Goal: Book appointment/travel/reservation

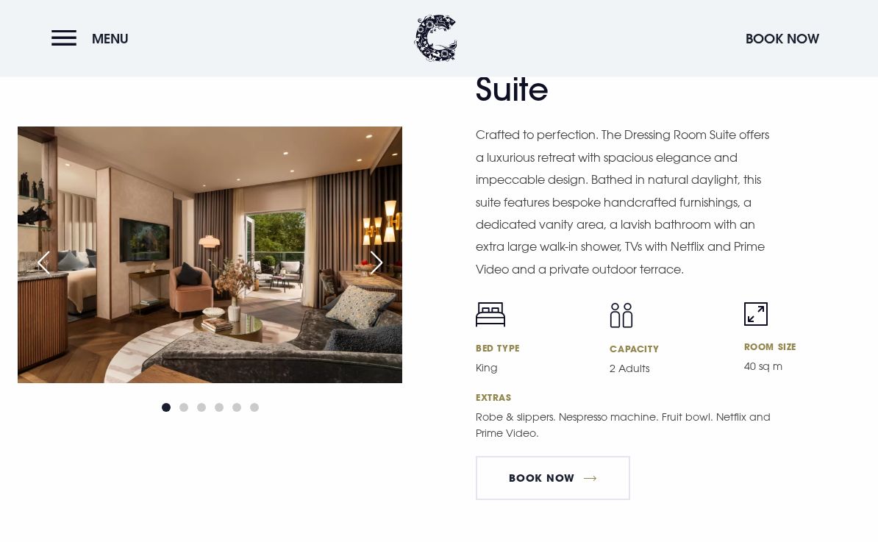
scroll to position [2551, 0]
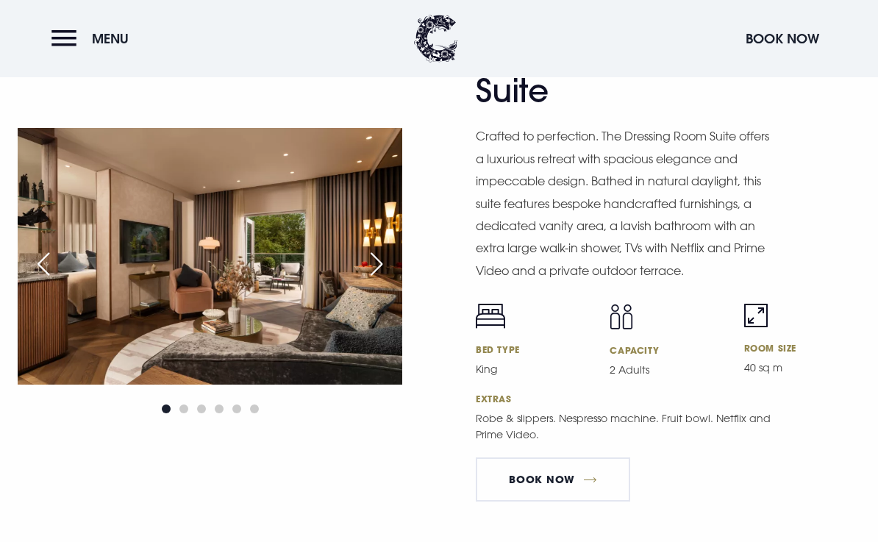
click at [234, 319] on img at bounding box center [210, 256] width 385 height 256
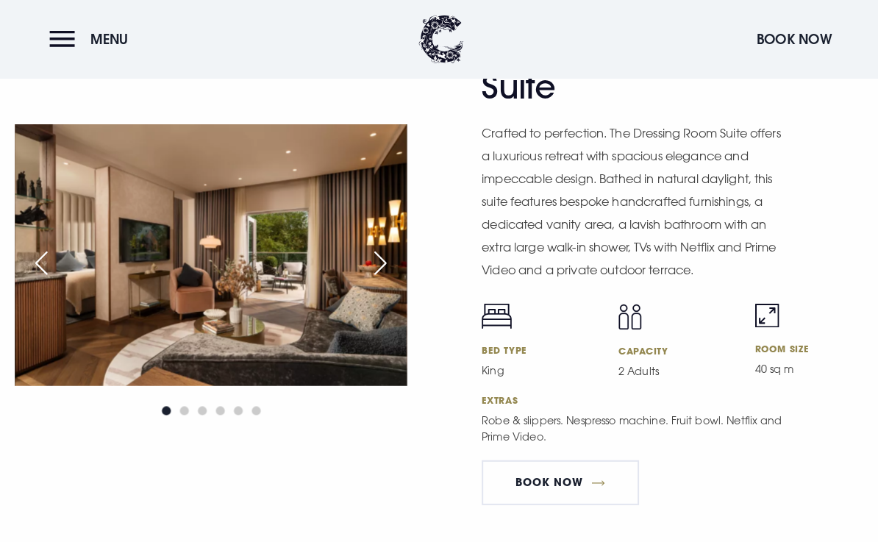
scroll to position [2573, 0]
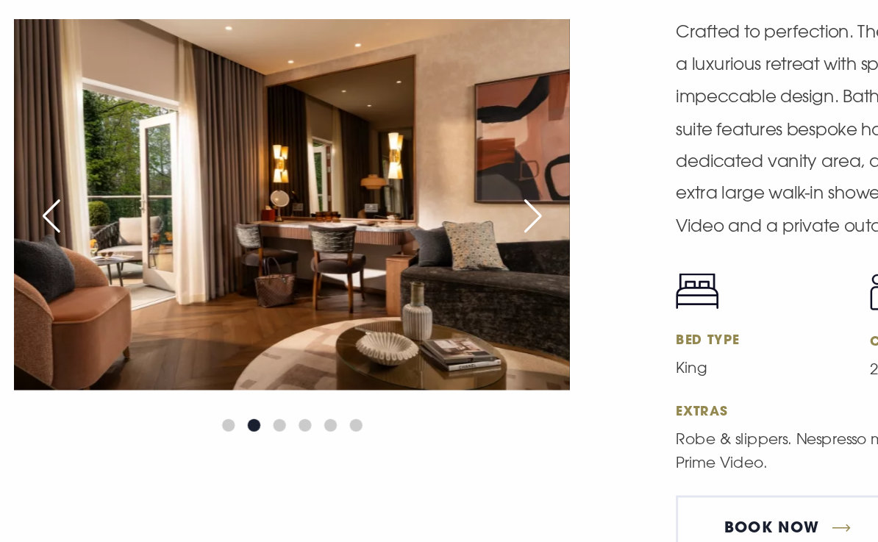
click at [358, 226] on div "Next slide" at bounding box center [376, 242] width 37 height 32
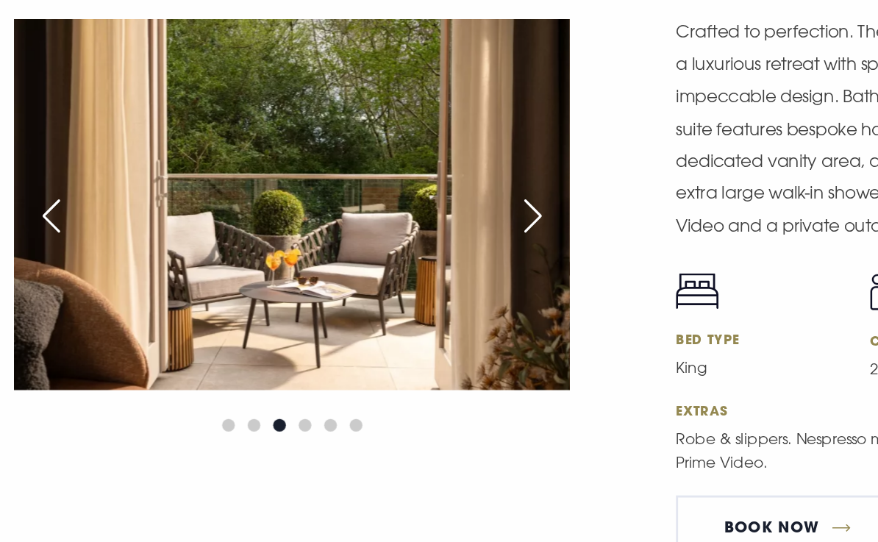
click at [367, 226] on div "Next slide" at bounding box center [376, 242] width 37 height 32
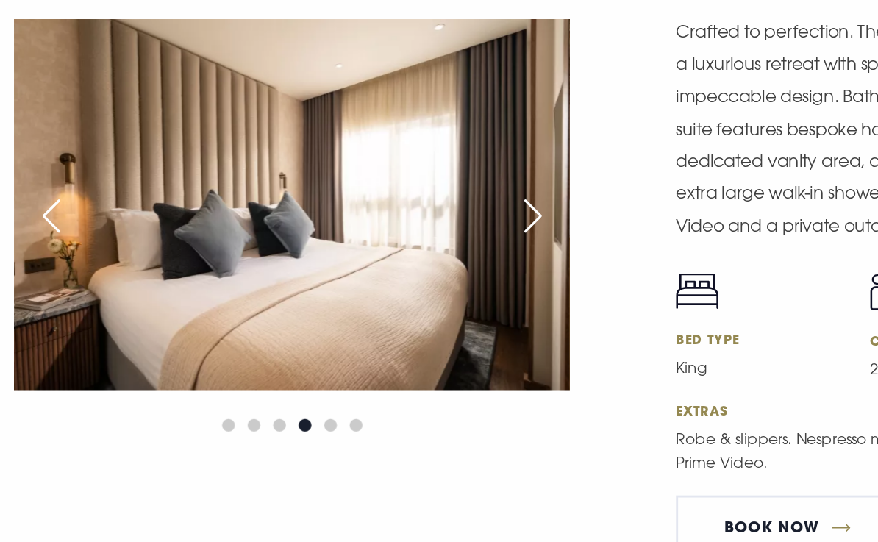
click at [366, 226] on div "Next slide" at bounding box center [376, 242] width 37 height 32
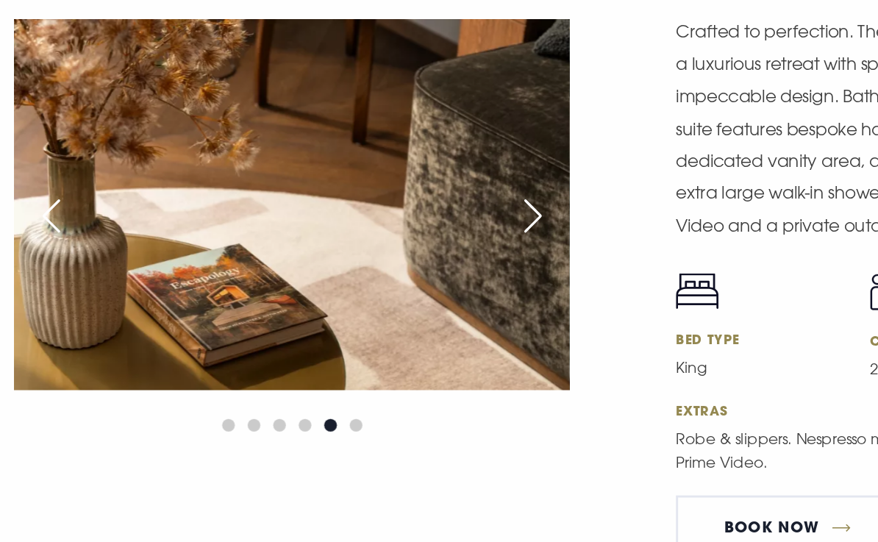
click at [366, 226] on div "Next slide" at bounding box center [376, 242] width 37 height 32
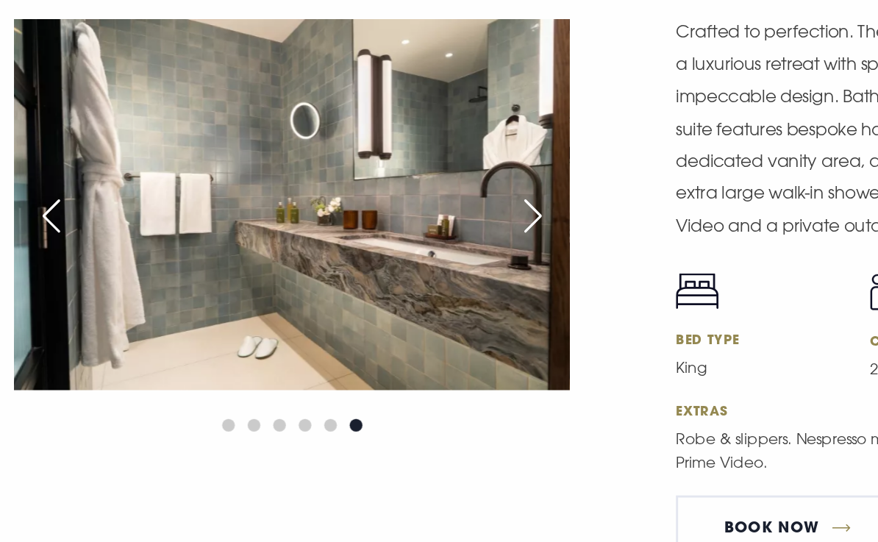
click at [364, 226] on div "Next slide" at bounding box center [376, 242] width 37 height 32
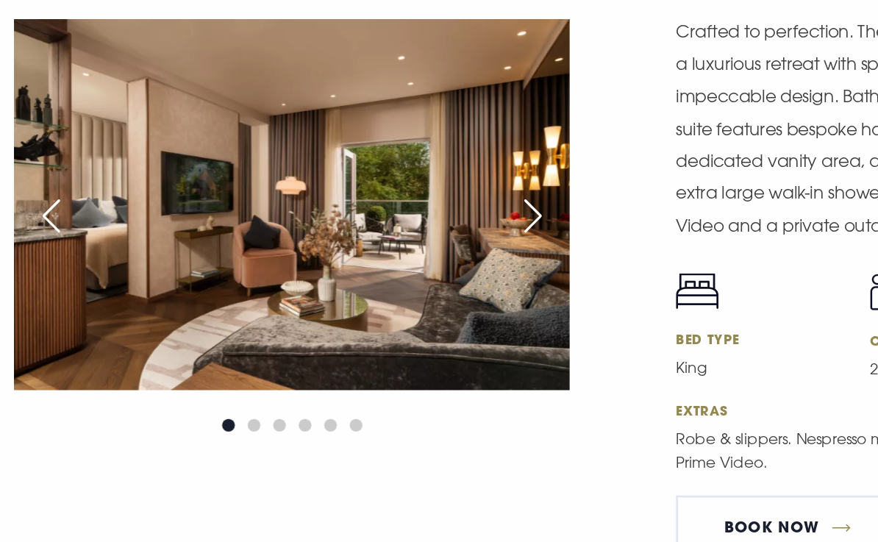
click at [360, 226] on div "Next slide" at bounding box center [376, 242] width 37 height 32
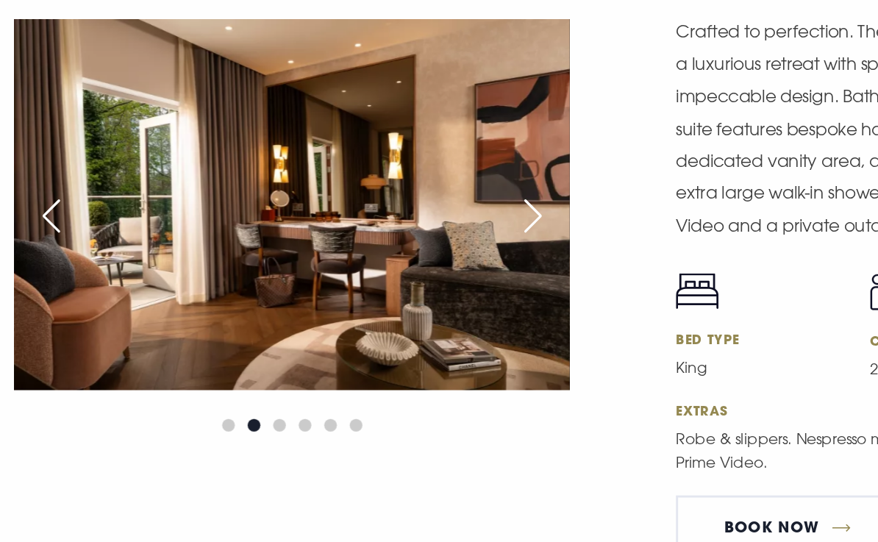
click at [368, 226] on div "Next slide" at bounding box center [376, 242] width 37 height 32
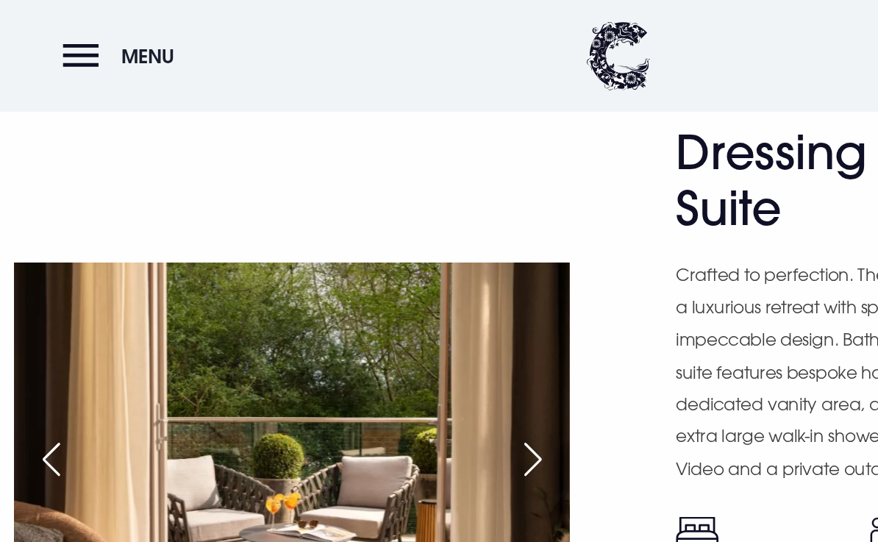
scroll to position [2497, 0]
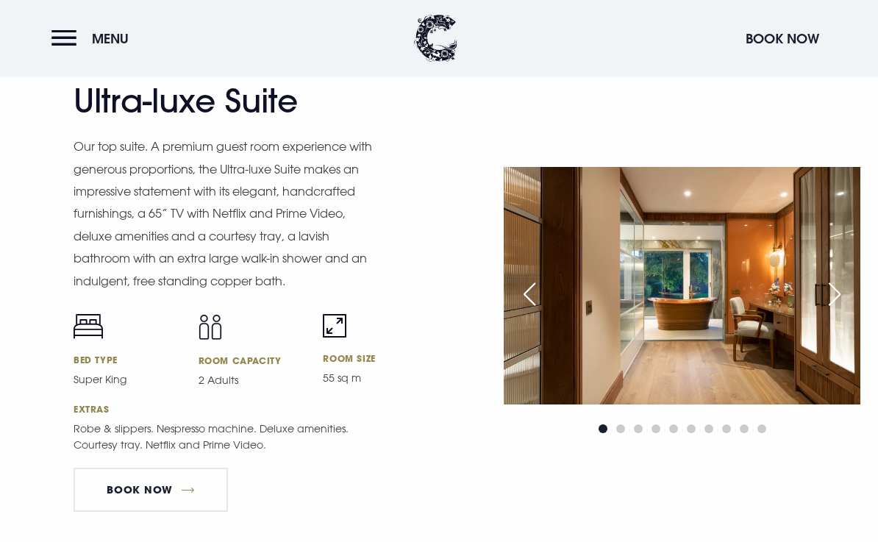
scroll to position [1992, 0]
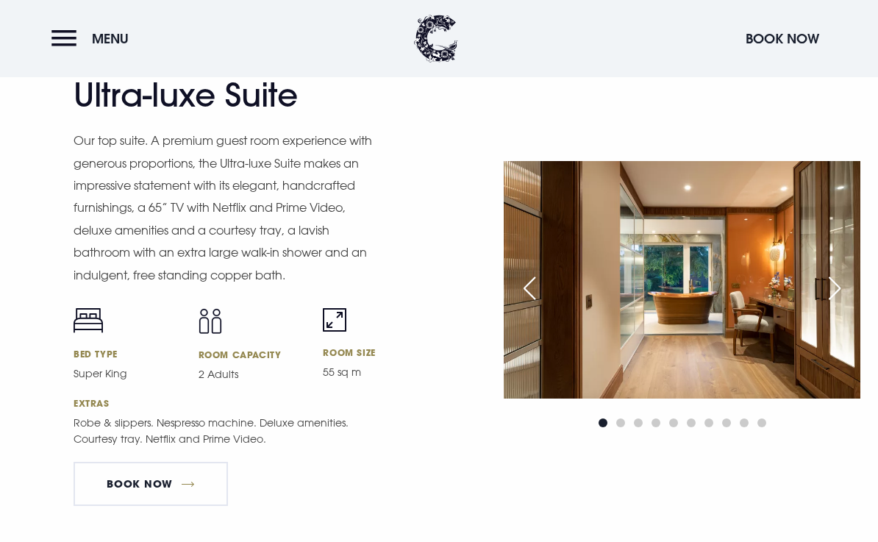
click at [660, 337] on img at bounding box center [682, 280] width 357 height 238
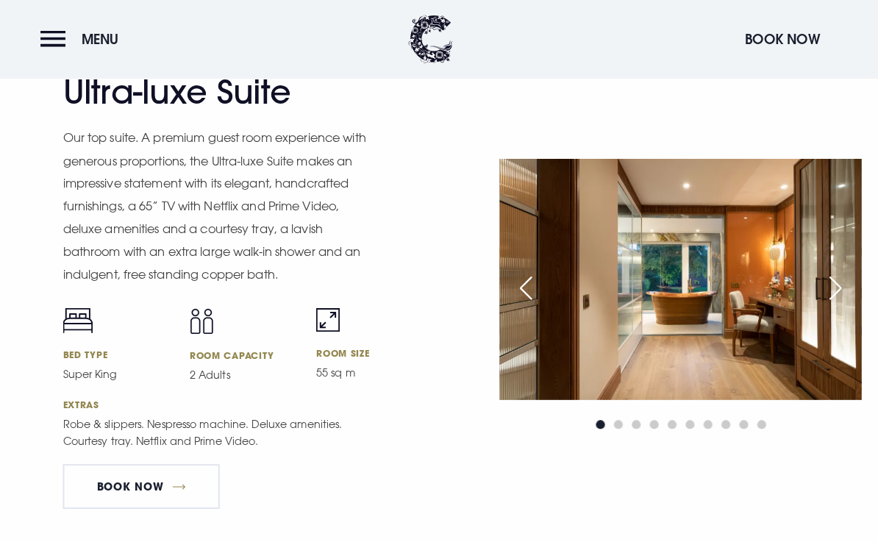
scroll to position [2014, 0]
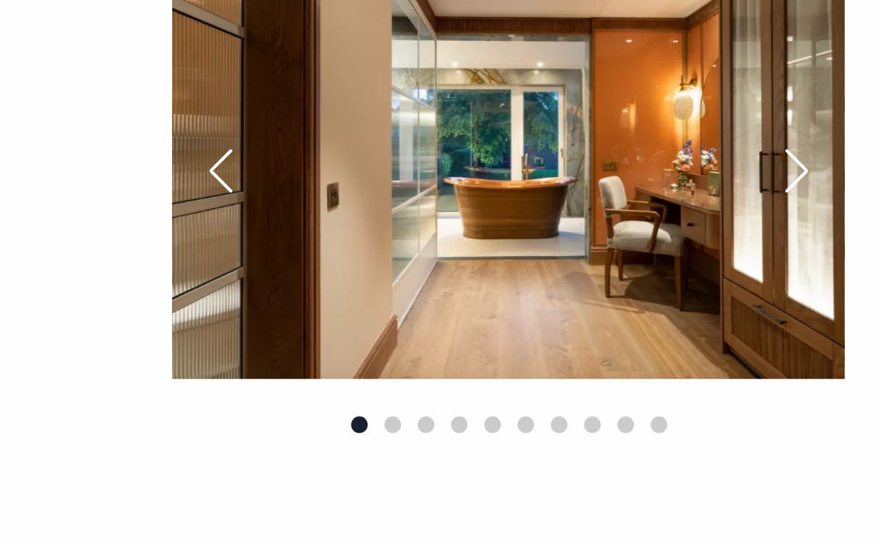
click at [816, 250] on div "Next slide" at bounding box center [834, 266] width 37 height 32
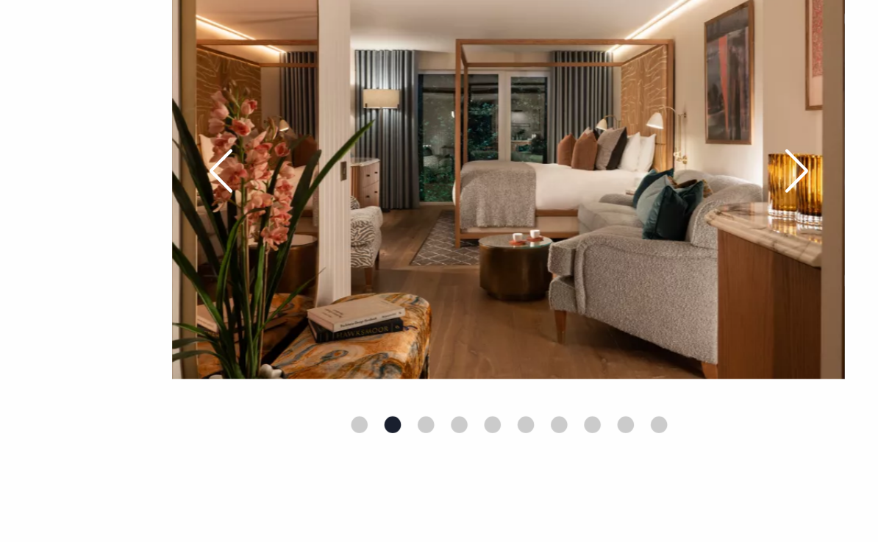
click at [816, 250] on div "Next slide" at bounding box center [834, 266] width 37 height 32
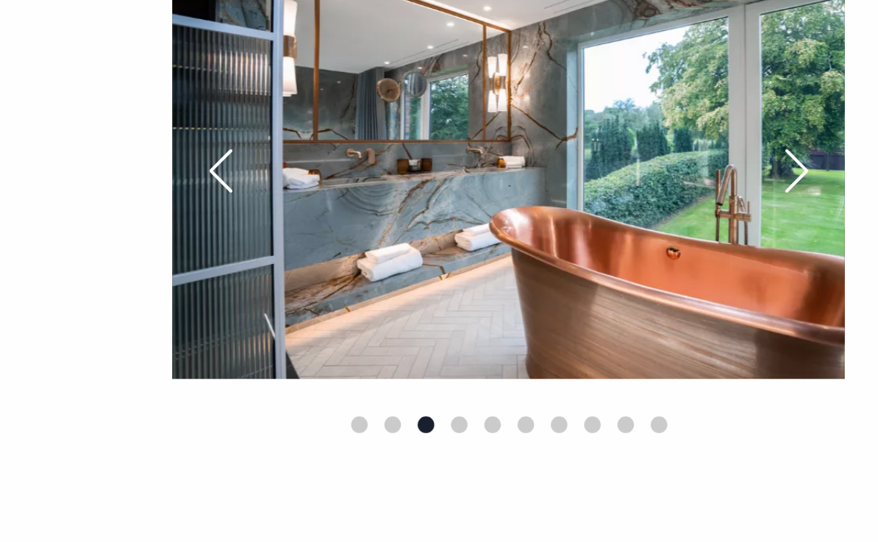
click at [816, 250] on div "Next slide" at bounding box center [834, 266] width 37 height 32
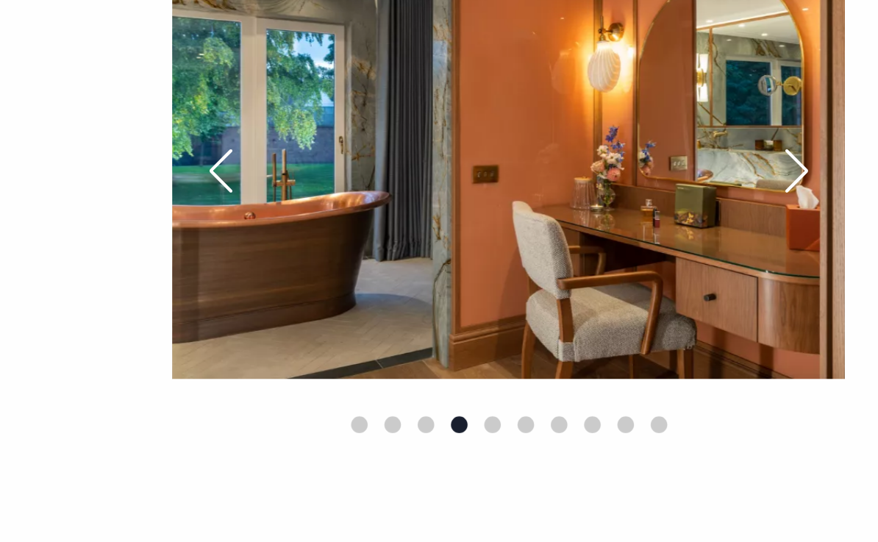
click at [816, 250] on div "Next slide" at bounding box center [834, 266] width 37 height 32
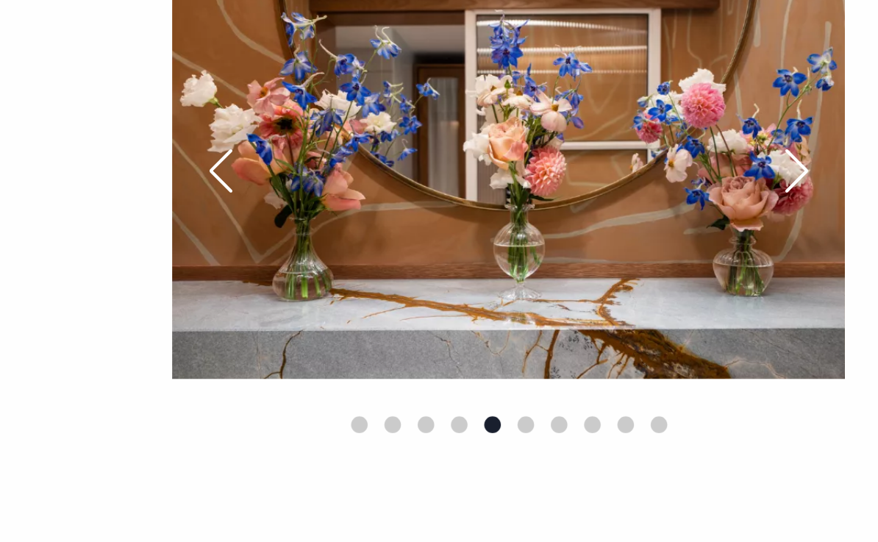
click at [816, 250] on div "Next slide" at bounding box center [834, 266] width 37 height 32
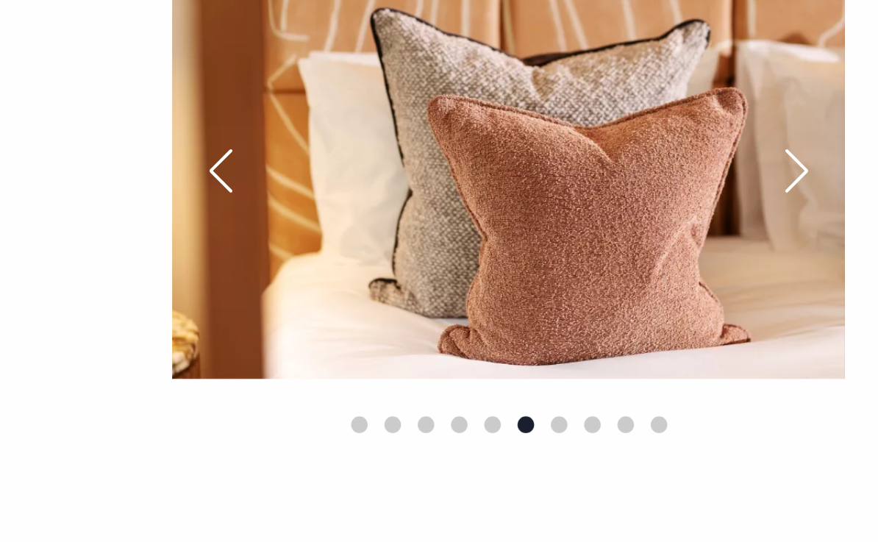
click at [816, 250] on div "Next slide" at bounding box center [834, 266] width 37 height 32
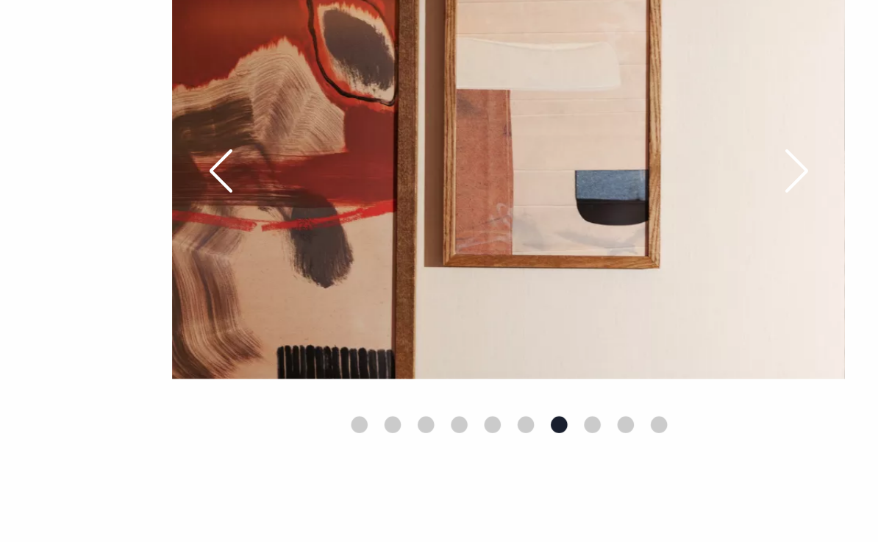
click at [816, 250] on div "Next slide" at bounding box center [834, 266] width 37 height 32
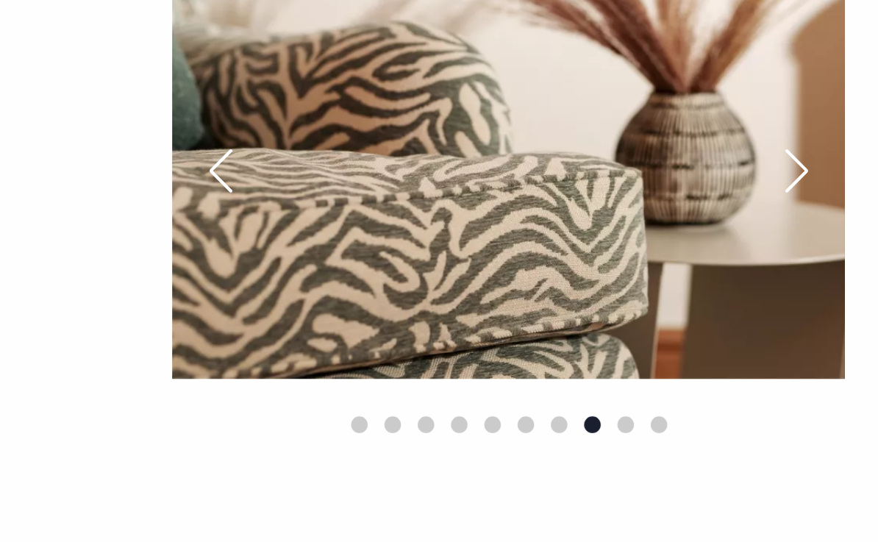
click at [816, 250] on div "Next slide" at bounding box center [834, 266] width 37 height 32
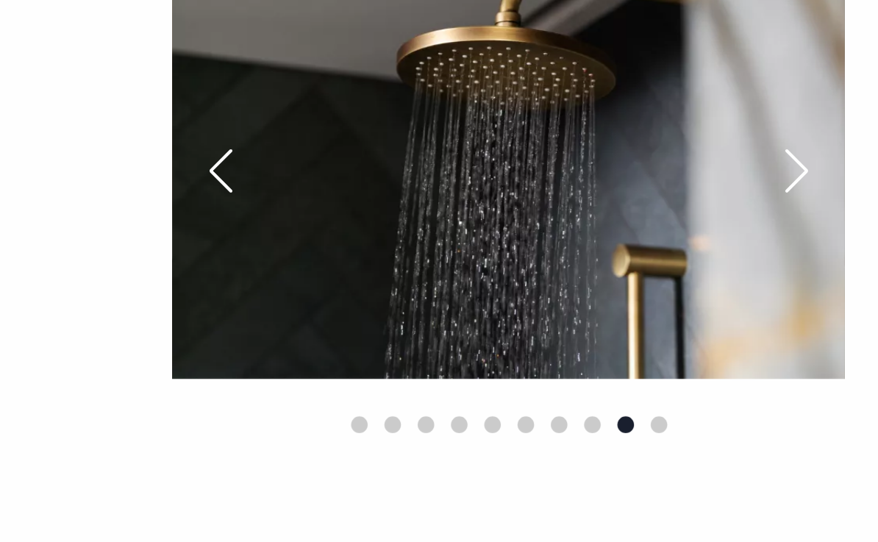
click at [816, 250] on div "Next slide" at bounding box center [834, 266] width 37 height 32
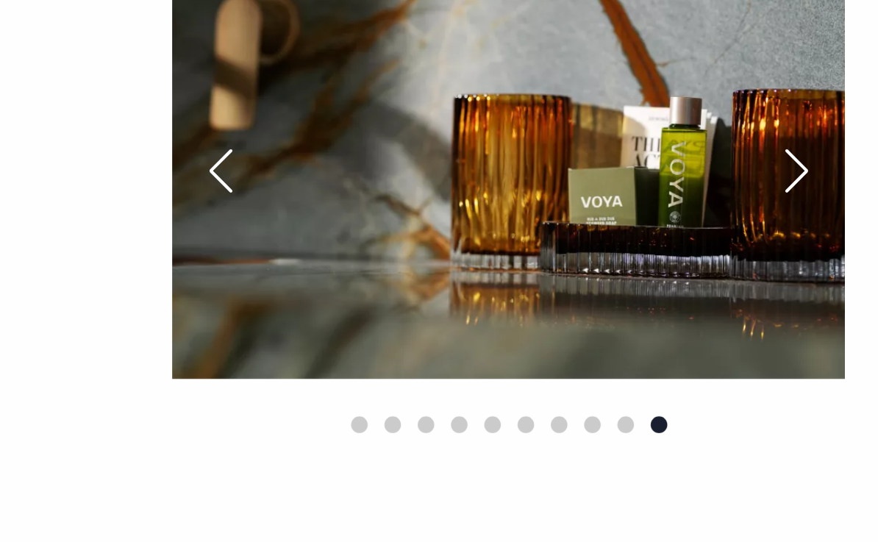
click at [816, 250] on div "Next slide" at bounding box center [834, 266] width 37 height 32
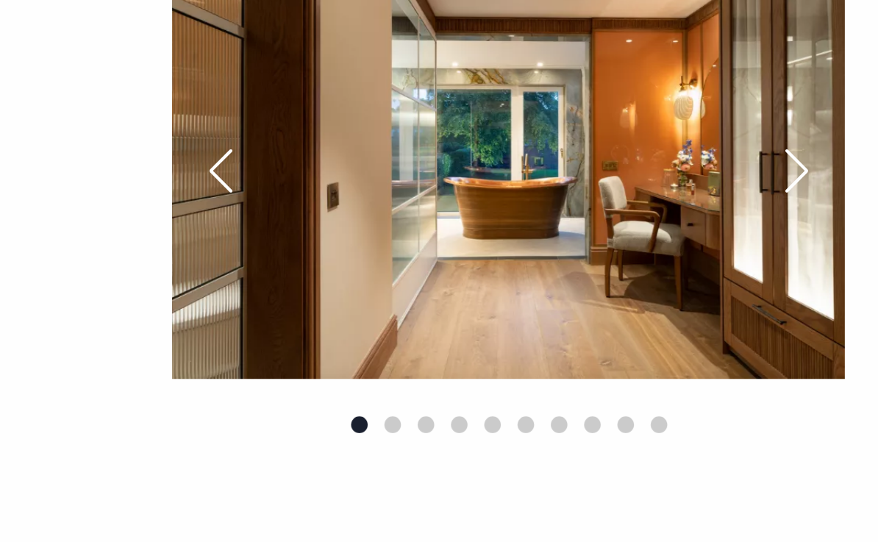
click at [816, 250] on div "Next slide" at bounding box center [834, 266] width 37 height 32
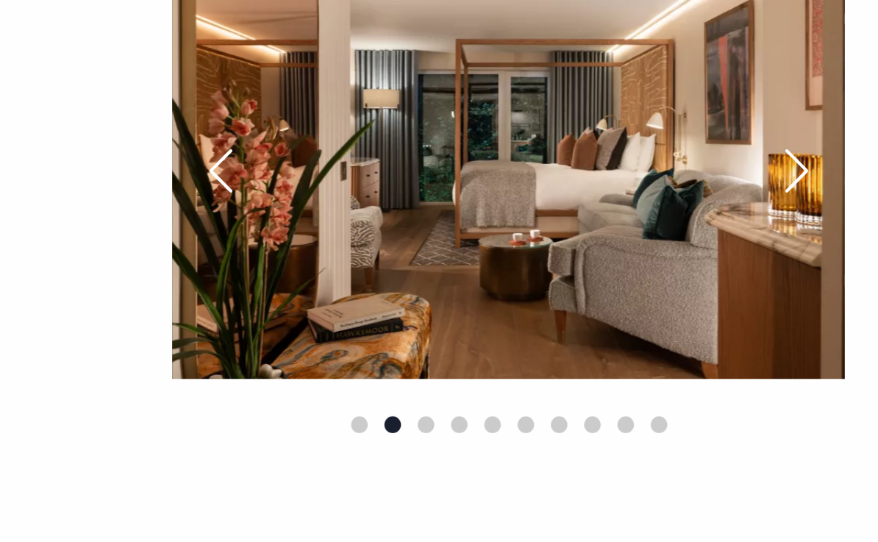
click at [816, 250] on div "Next slide" at bounding box center [834, 266] width 37 height 32
